Goal: Task Accomplishment & Management: Use online tool/utility

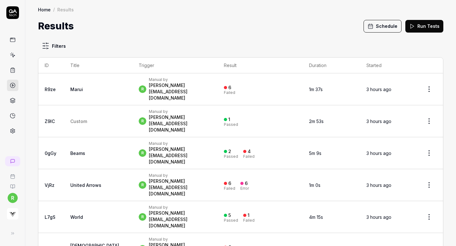
click at [149, 78] on div "Manual by" at bounding box center [180, 79] width 62 height 5
click at [149, 86] on div "[PERSON_NAME][EMAIL_ADDRESS][DOMAIN_NAME]" at bounding box center [180, 91] width 62 height 19
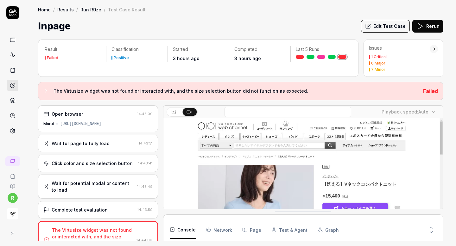
scroll to position [1326, 0]
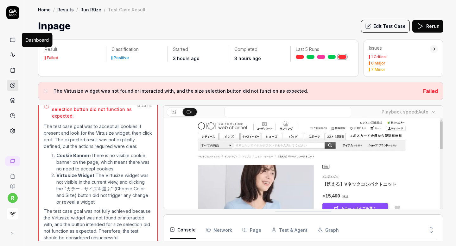
click at [12, 39] on icon at bounding box center [13, 40] width 6 height 6
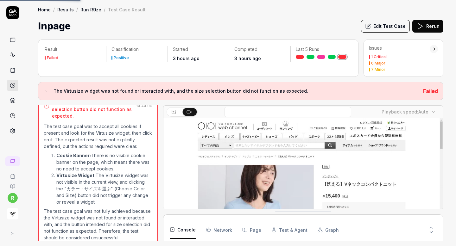
click at [90, 7] on link "Run R9ze" at bounding box center [90, 9] width 21 height 6
click at [67, 10] on link "Results" at bounding box center [65, 9] width 16 height 6
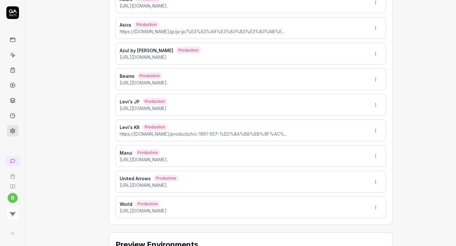
scroll to position [391, 0]
type input "*******"
click at [337, 123] on div "Levi's KR Production https://levi.co.kr/products/lvc-1961-557-%ED%8A%B8%EB%9F%A…" at bounding box center [250, 130] width 270 height 22
click at [359, 126] on div "Levi's KR Production https://levi.co.kr/products/lvc-1961-557-%ED%8A%B8%EB%9F%A…" at bounding box center [250, 130] width 270 height 22
click at [363, 131] on div "Levi's KR Production https://levi.co.kr/products/lvc-1961-557-%ED%8A%B8%EB%9F%A…" at bounding box center [250, 130] width 270 height 22
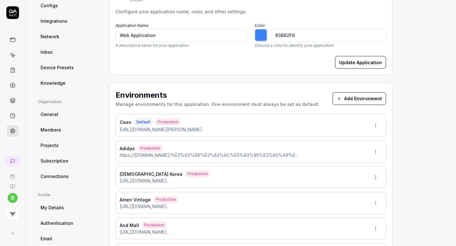
scroll to position [0, 0]
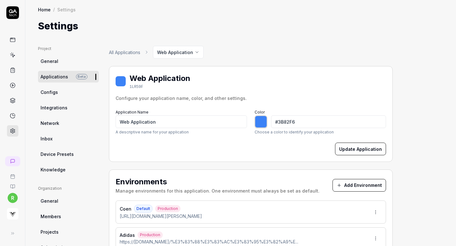
click at [68, 63] on link "General" at bounding box center [68, 61] width 61 height 12
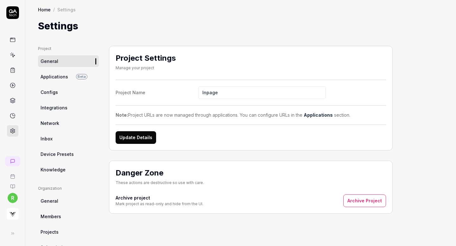
click at [65, 75] on span "Applications" at bounding box center [55, 76] width 28 height 7
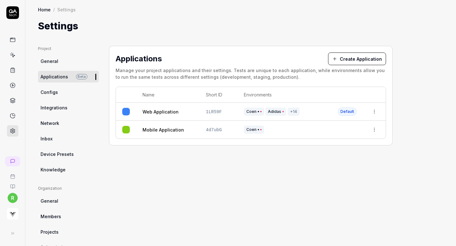
click at [201, 113] on td "1LR59F" at bounding box center [218, 112] width 38 height 18
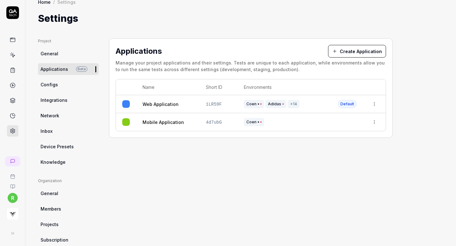
scroll to position [9, 0]
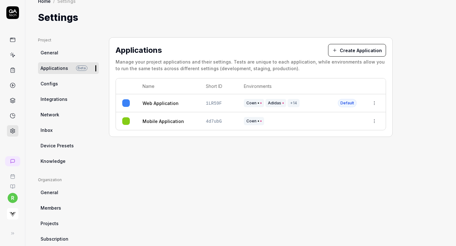
click at [376, 103] on html "r Home / Settings Home / Settings Settings Project General Applications Beta Co…" at bounding box center [228, 123] width 456 height 246
click at [302, 102] on html "r Home / Settings Home / Settings Settings Project General Applications Beta Co…" at bounding box center [228, 123] width 456 height 246
click at [302, 102] on div "Coen Adidas +14" at bounding box center [284, 103] width 81 height 8
click at [168, 103] on link "Web Application" at bounding box center [160, 103] width 36 height 7
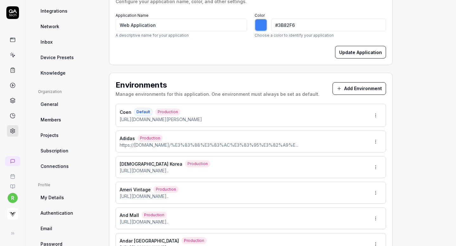
scroll to position [21, 0]
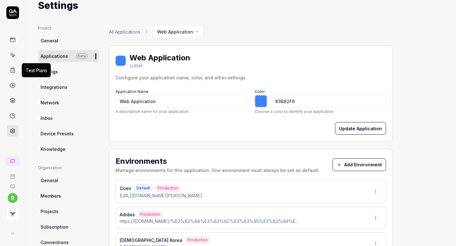
click at [13, 68] on icon at bounding box center [13, 70] width 4 height 4
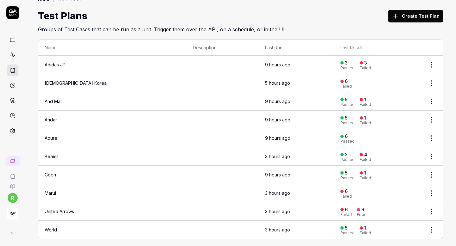
scroll to position [14, 0]
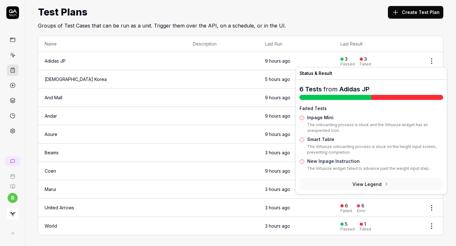
click at [340, 57] on div "3" at bounding box center [343, 59] width 7 height 6
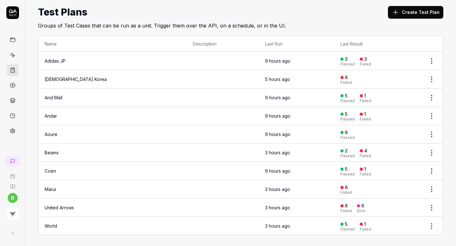
click at [340, 57] on div "3" at bounding box center [343, 59] width 7 height 6
click at [340, 60] on div at bounding box center [341, 59] width 3 height 3
click at [278, 60] on td "9 hours ago" at bounding box center [296, 61] width 75 height 18
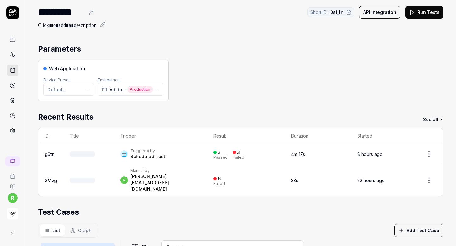
scroll to position [29, 0]
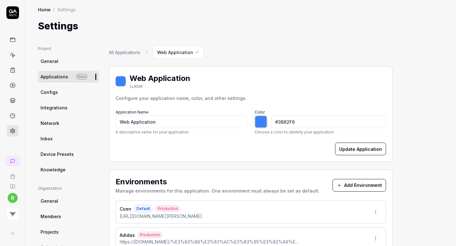
scroll to position [44, 0]
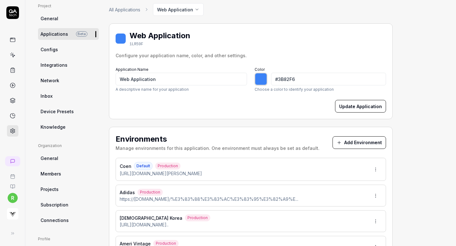
type input "*******"
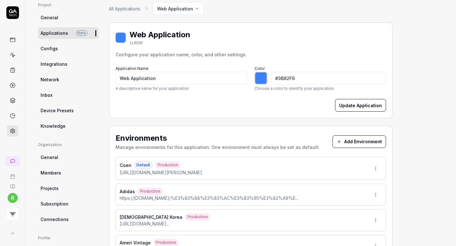
click at [343, 143] on button "Add Environment" at bounding box center [358, 141] width 53 height 13
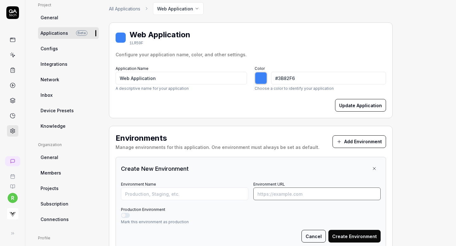
click at [296, 193] on input "Environment URL" at bounding box center [316, 194] width 127 height 13
paste input "[URL][DOMAIN_NAME]"
type input "[URL][DOMAIN_NAME]"
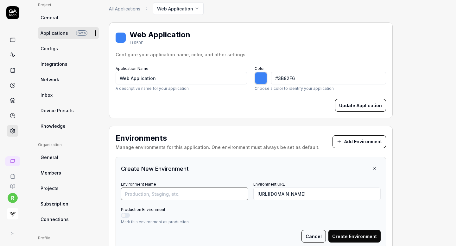
click at [215, 196] on input "Environment Name" at bounding box center [184, 194] width 127 height 13
type input "Banana Republic"
click at [128, 215] on button "Production Environment" at bounding box center [125, 215] width 9 height 5
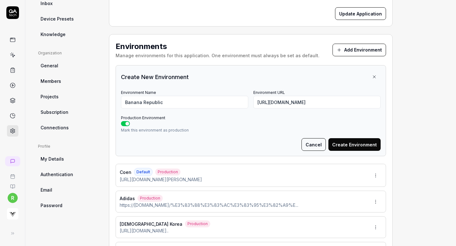
scroll to position [145, 0]
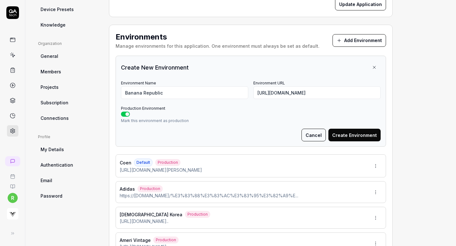
click at [358, 135] on button "Create Environment" at bounding box center [354, 135] width 52 height 13
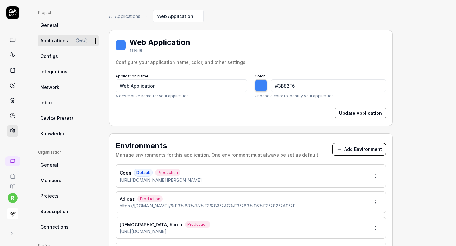
scroll to position [0, 0]
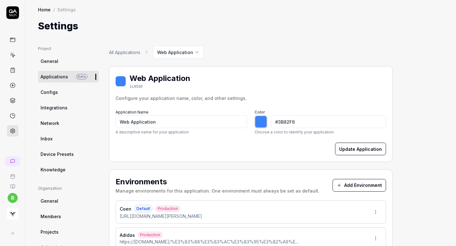
type input "*******"
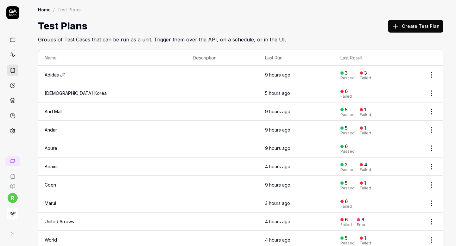
click at [413, 28] on button "Create Test Plan" at bounding box center [415, 26] width 55 height 13
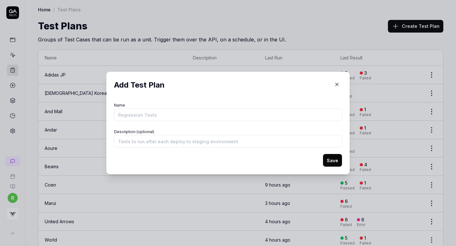
click at [210, 114] on input "Name" at bounding box center [228, 115] width 228 height 13
type input "Banana Republic"
click at [329, 157] on button "Save" at bounding box center [332, 160] width 19 height 13
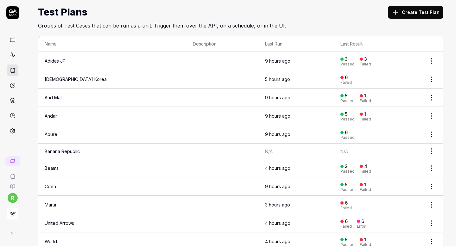
scroll to position [29, 0]
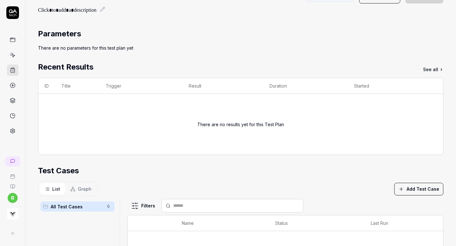
click at [409, 191] on button "Add Test Case" at bounding box center [418, 189] width 49 height 13
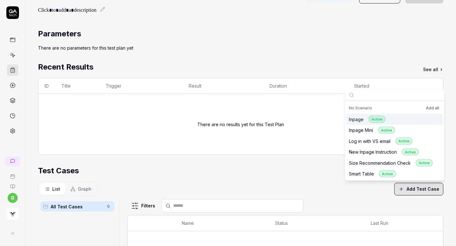
click at [432, 110] on button "Add all" at bounding box center [432, 108] width 16 height 8
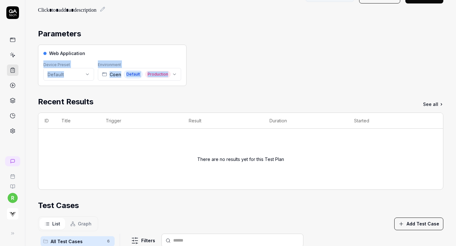
drag, startPoint x: 276, startPoint y: 54, endPoint x: 168, endPoint y: 76, distance: 110.7
click at [168, 76] on div "Web Application Device Preset Default Environment Coen Default Production" at bounding box center [240, 65] width 405 height 41
click at [175, 74] on icon "button" at bounding box center [174, 74] width 5 height 5
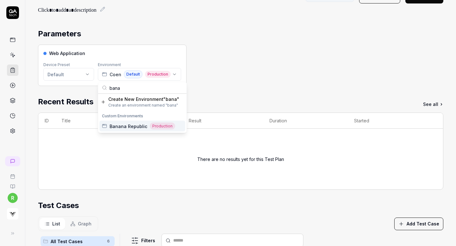
type input "bana"
click at [132, 127] on span "Banana Republic" at bounding box center [128, 126] width 38 height 7
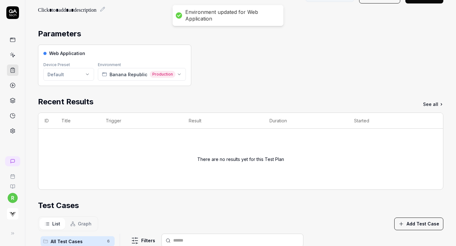
click at [240, 90] on div "Parameters Web Application Device Preset Default Environment Banana Republic Pr…" at bounding box center [240, 210] width 405 height 364
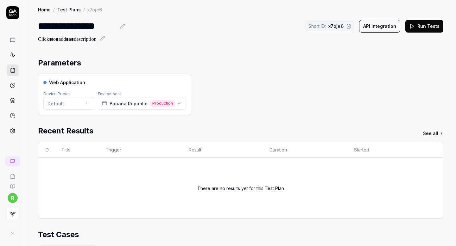
click at [426, 25] on button "Run Tests" at bounding box center [424, 26] width 38 height 13
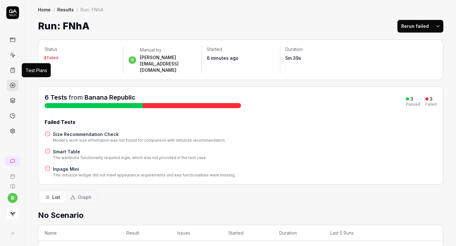
click at [13, 69] on icon at bounding box center [13, 70] width 6 height 6
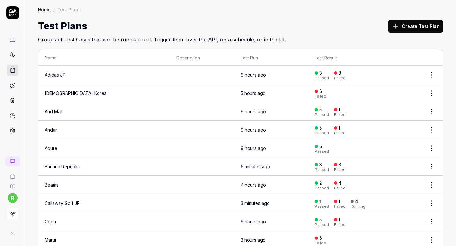
click at [399, 28] on icon at bounding box center [395, 26] width 8 height 8
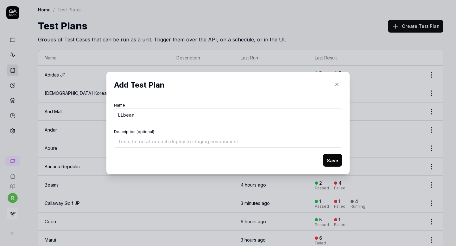
type input "LLbean"
click at [333, 160] on button "Save" at bounding box center [332, 160] width 19 height 13
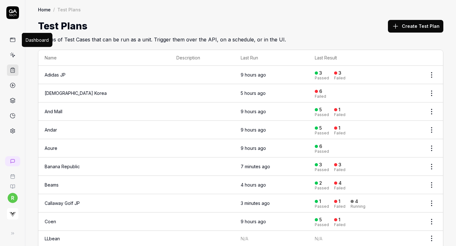
scroll to position [132, 0]
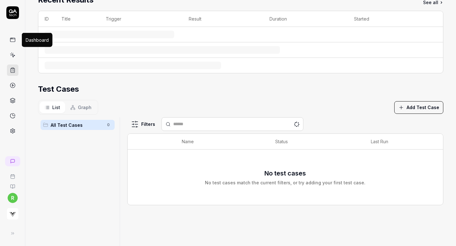
click at [12, 37] on icon at bounding box center [13, 40] width 6 height 6
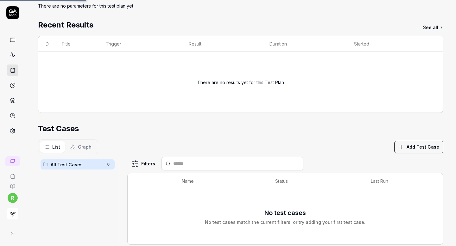
scroll to position [0, 0]
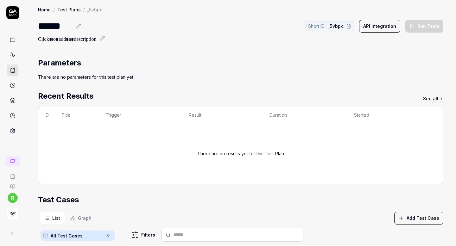
click at [429, 217] on button "Add Test Case" at bounding box center [418, 218] width 49 height 13
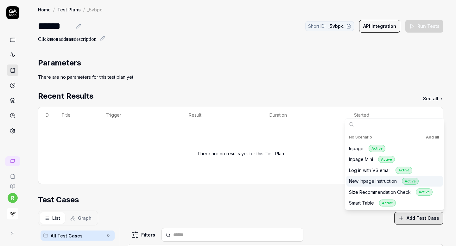
click at [429, 135] on button "Add all" at bounding box center [432, 138] width 16 height 8
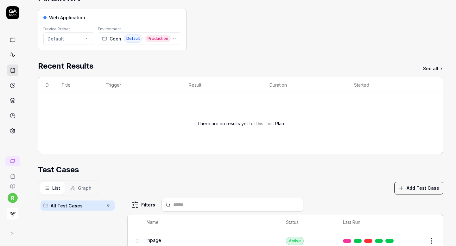
scroll to position [60, 0]
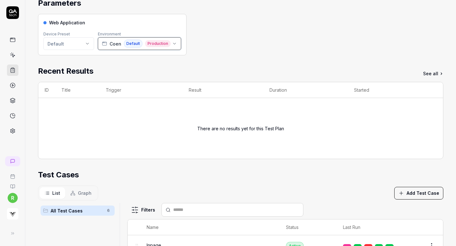
click at [155, 45] on span "Production" at bounding box center [158, 43] width 26 height 7
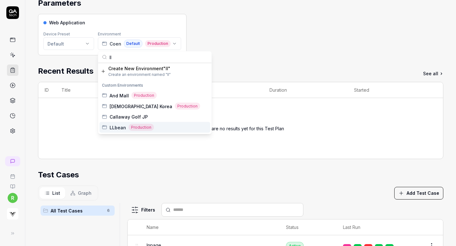
type input "ll"
click at [119, 125] on span "LLbean" at bounding box center [117, 127] width 16 height 7
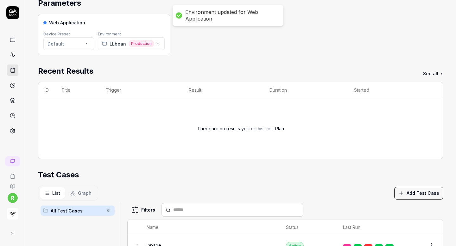
click at [243, 37] on div "Web Application Device Preset Default Environment LLbean Production" at bounding box center [240, 34] width 405 height 41
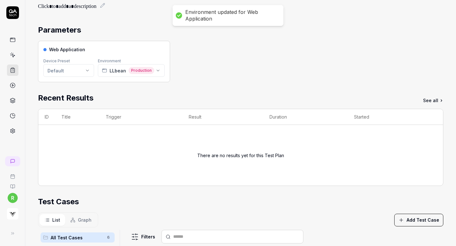
scroll to position [0, 0]
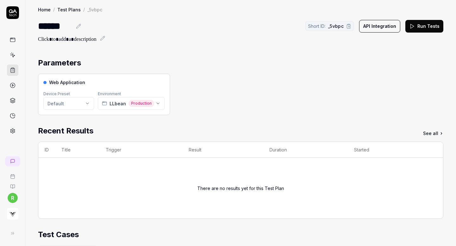
click at [430, 27] on button "Run Tests" at bounding box center [424, 26] width 38 height 13
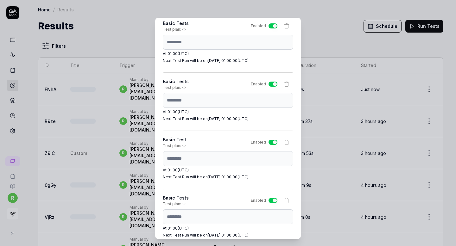
scroll to position [478, 0]
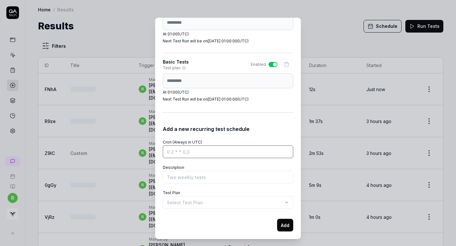
click at [175, 152] on input "Cron (Always in UTC)" at bounding box center [228, 152] width 130 height 13
paste input "0 1 * * *"
type input "0 1 * * *"
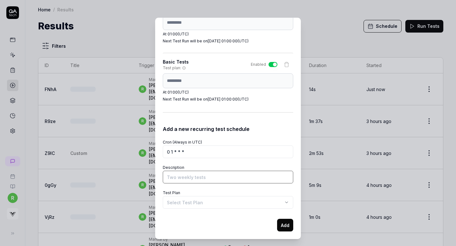
click at [177, 176] on input "Description" at bounding box center [228, 177] width 130 height 13
type input "Basic Test"
click at [187, 203] on body "r Home / Results Home / Results Results Schedule Run Tests Filters ID Title Tri…" at bounding box center [228, 123] width 456 height 246
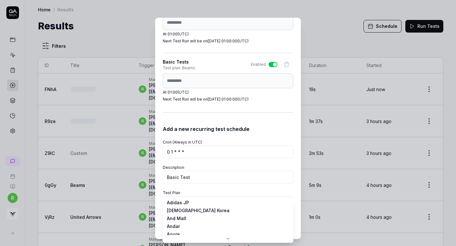
scroll to position [0, 0]
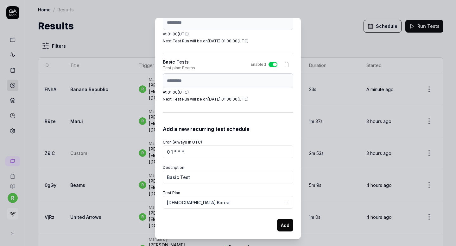
click at [232, 201] on body "r Home / Results Home / Results Results Schedule Run Tests Filters ID Title Tri…" at bounding box center [228, 123] width 456 height 246
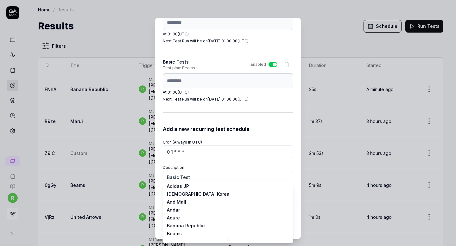
select select "**********"
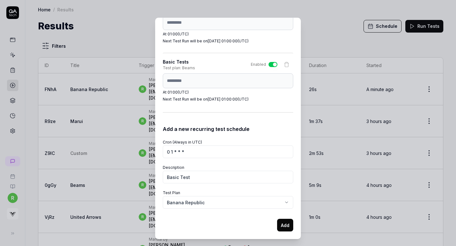
click at [282, 225] on button "Add" at bounding box center [285, 225] width 16 height 13
select select
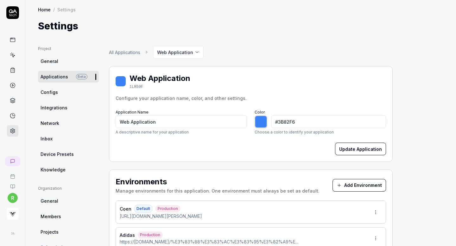
click at [343, 190] on button "Add Environment" at bounding box center [358, 185] width 53 height 13
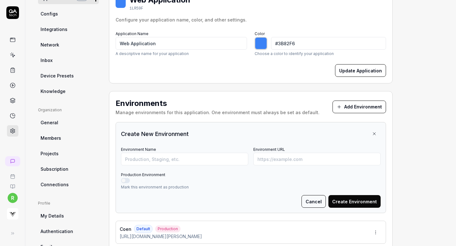
scroll to position [84, 0]
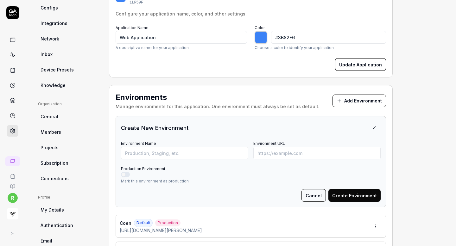
type input "*******"
click at [293, 156] on input "Environment URL" at bounding box center [316, 153] width 127 height 13
paste input "[URL][DOMAIN_NAME]"
type input "[URL][DOMAIN_NAME]"
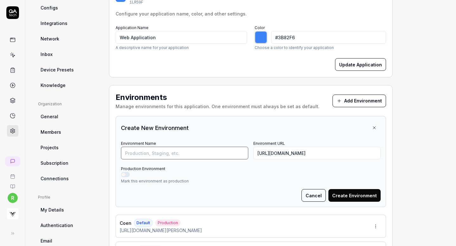
click at [202, 154] on input "Environment Name" at bounding box center [184, 153] width 127 height 13
type input "Callaway Golf JP"
click at [346, 195] on button "Create Environment" at bounding box center [354, 195] width 52 height 13
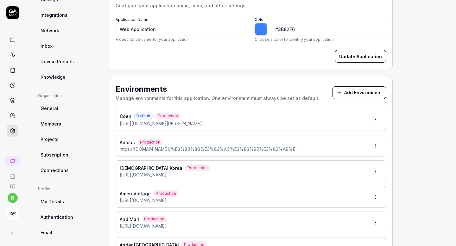
scroll to position [72, 0]
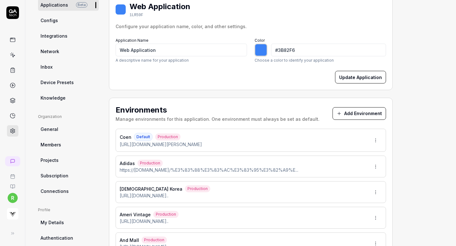
type input "*******"
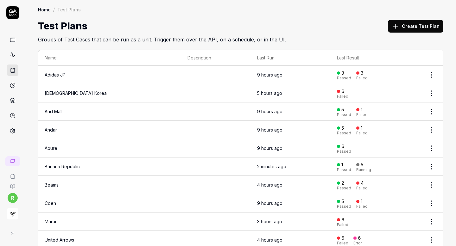
click at [399, 25] on icon at bounding box center [395, 26] width 8 height 8
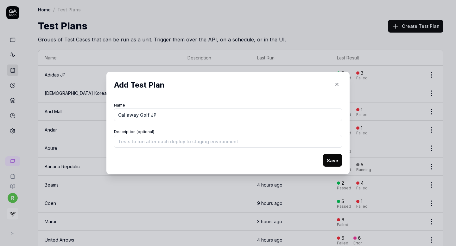
type input "Callaway Golf JP"
click at [330, 159] on button "Save" at bounding box center [332, 160] width 19 height 13
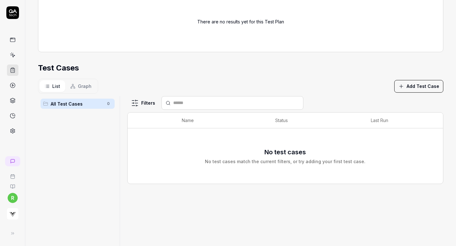
scroll to position [96, 0]
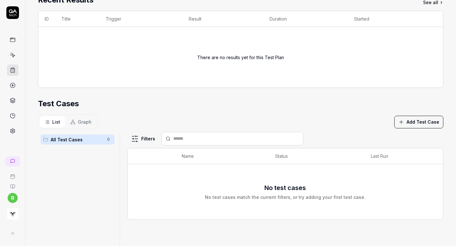
click at [419, 121] on button "Add Test Case" at bounding box center [418, 122] width 49 height 13
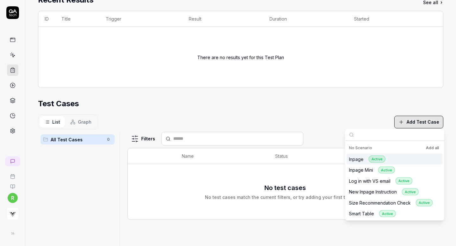
click at [433, 150] on button "Add all" at bounding box center [432, 148] width 16 height 8
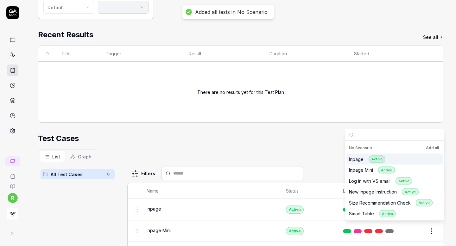
scroll to position [131, 0]
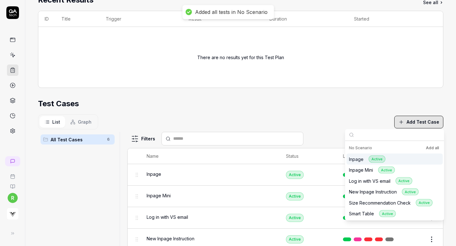
click at [286, 107] on div "Test Cases" at bounding box center [240, 103] width 405 height 11
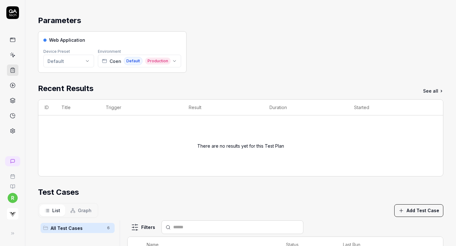
scroll to position [38, 0]
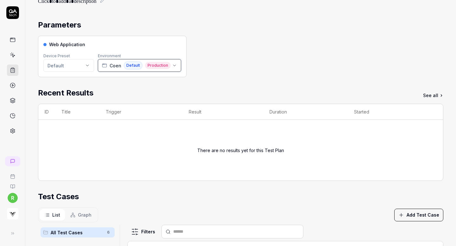
click at [154, 63] on span "Production" at bounding box center [158, 65] width 26 height 7
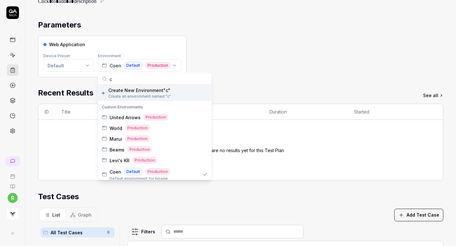
click at [151, 78] on input "c" at bounding box center [158, 78] width 98 height 11
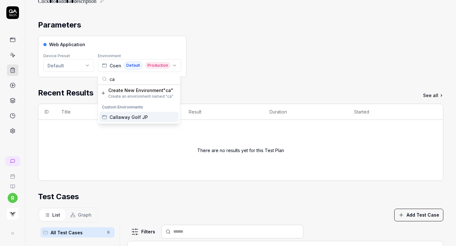
type input "ca"
click at [140, 114] on span "Callaway Golf JP" at bounding box center [128, 117] width 38 height 7
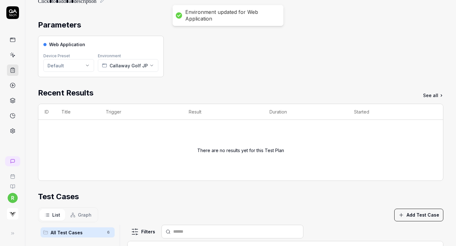
click at [269, 64] on div "Web Application Device Preset Default Environment Callaway Golf JP" at bounding box center [240, 56] width 405 height 41
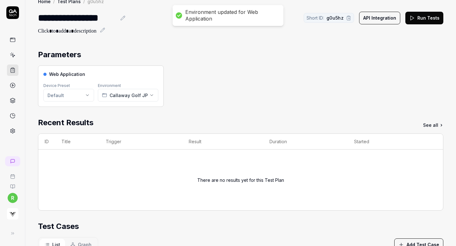
scroll to position [0, 0]
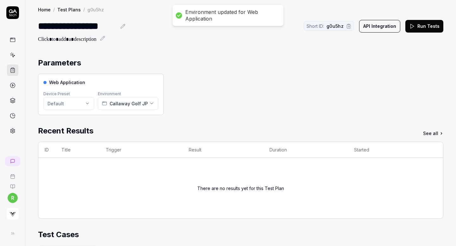
click at [448, 27] on div "**********" at bounding box center [240, 21] width 430 height 43
click at [426, 24] on button "Run Tests" at bounding box center [424, 26] width 38 height 13
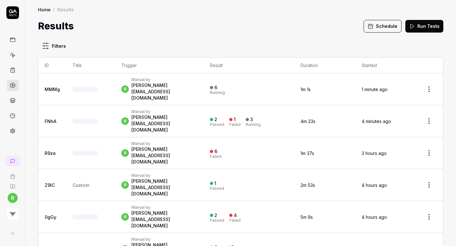
click at [386, 25] on button "Schedule" at bounding box center [382, 26] width 38 height 13
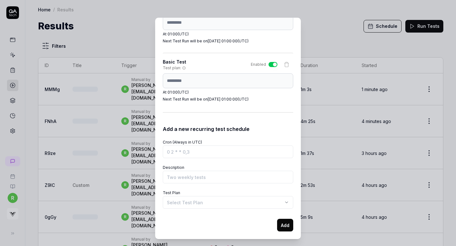
scroll to position [11, 0]
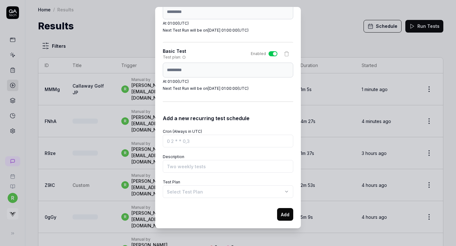
click at [187, 190] on body "r Home / Results Home / Results Results Schedule Run Tests Filters ID Title Tri…" at bounding box center [228, 123] width 456 height 246
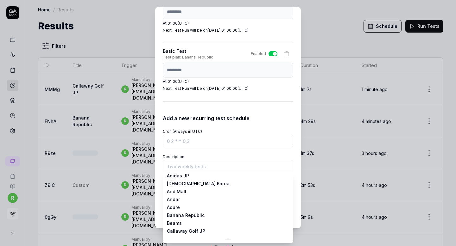
scroll to position [0, 0]
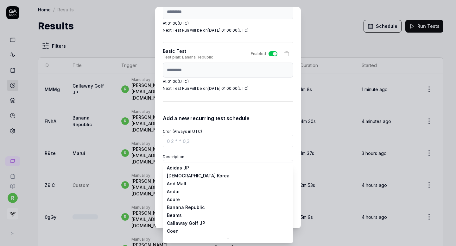
select select "**********"
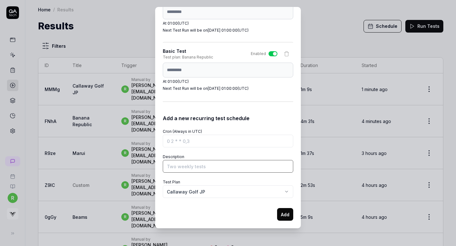
click at [194, 167] on input "Description" at bounding box center [228, 166] width 130 height 13
type input "Basic Tests"
click at [200, 141] on input "Cron (Always in UTC)" at bounding box center [228, 141] width 130 height 13
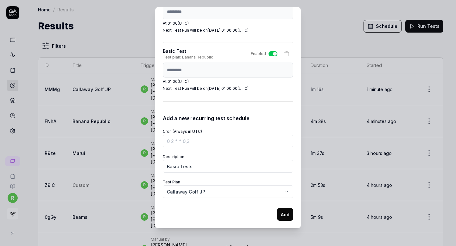
click at [156, 68] on div "Schedule Test Runs You can schedule test runs to ensure your product works as e…" at bounding box center [228, 117] width 146 height 221
click at [179, 141] on input "Cron (Always in UTC)" at bounding box center [228, 141] width 130 height 13
paste input "0 1 * * *"
type input "0 1 * * *"
click at [280, 208] on button "Add" at bounding box center [285, 214] width 16 height 13
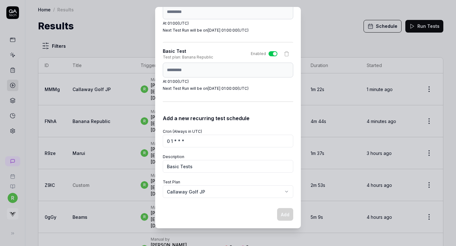
select select
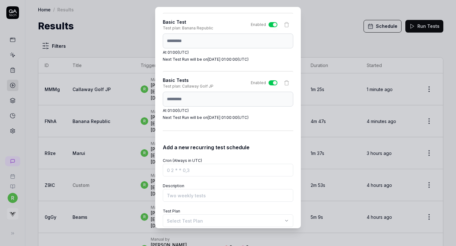
scroll to position [595, 0]
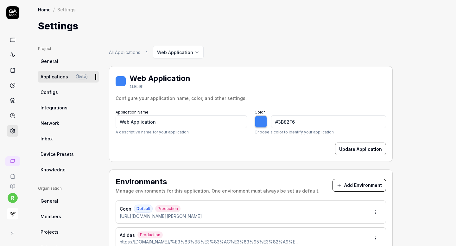
type input "*******"
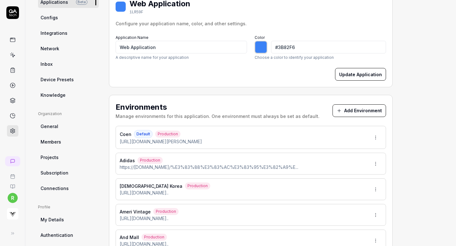
scroll to position [102, 0]
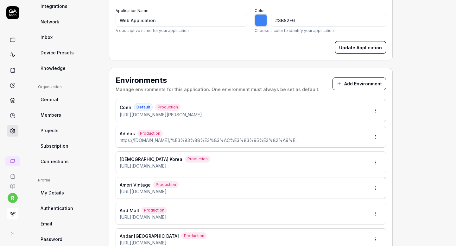
click at [358, 84] on button "Add Environment" at bounding box center [358, 84] width 53 height 13
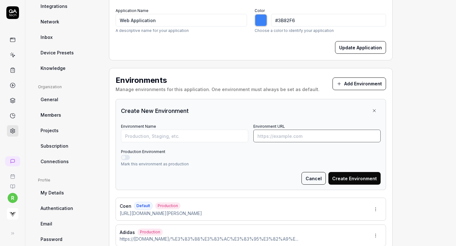
paste input "[URL][DOMAIN_NAME]"
click at [298, 137] on input "Environment URL" at bounding box center [316, 136] width 127 height 13
type input "[URL][DOMAIN_NAME]"
click at [223, 136] on input "Environment Name" at bounding box center [184, 136] width 127 height 13
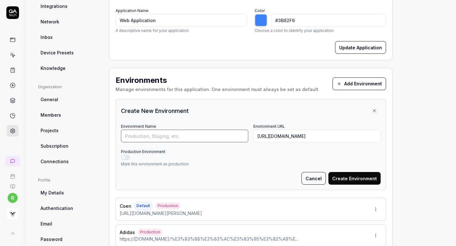
scroll to position [0, 0]
type input "LLbean"
click at [127, 157] on button "Production Environment" at bounding box center [125, 157] width 9 height 5
click at [351, 177] on button "Create Environment" at bounding box center [354, 178] width 52 height 13
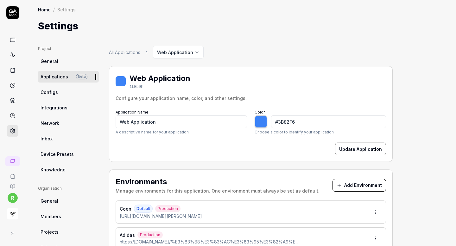
type input "*******"
